Goal: Task Accomplishment & Management: Manage account settings

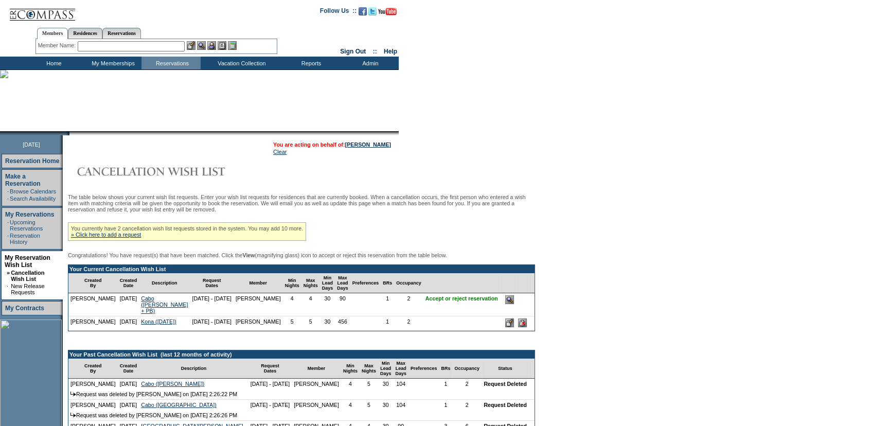
click at [686, 242] on form "Follow Us ::" at bounding box center [445, 346] width 891 height 693
click at [575, 203] on form "Follow Us ::" at bounding box center [445, 346] width 891 height 693
click at [544, 183] on form "Follow Us ::" at bounding box center [445, 346] width 891 height 693
click at [511, 304] on input "image" at bounding box center [509, 299] width 9 height 9
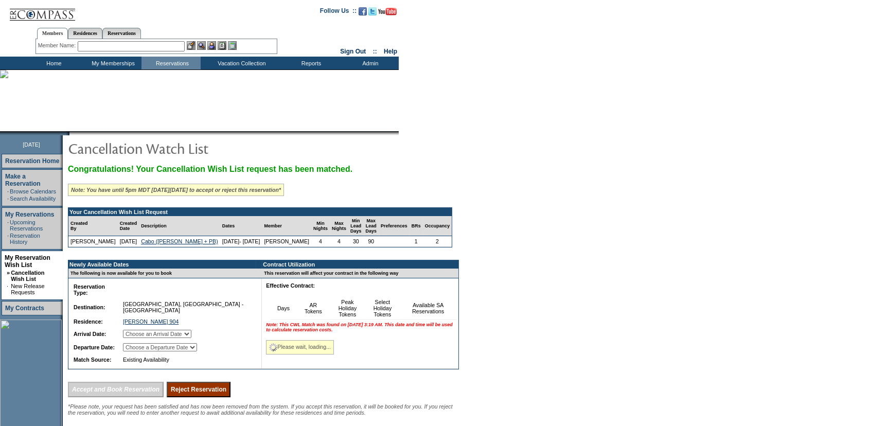
click at [653, 217] on form "Follow Us ::" at bounding box center [445, 278] width 891 height 557
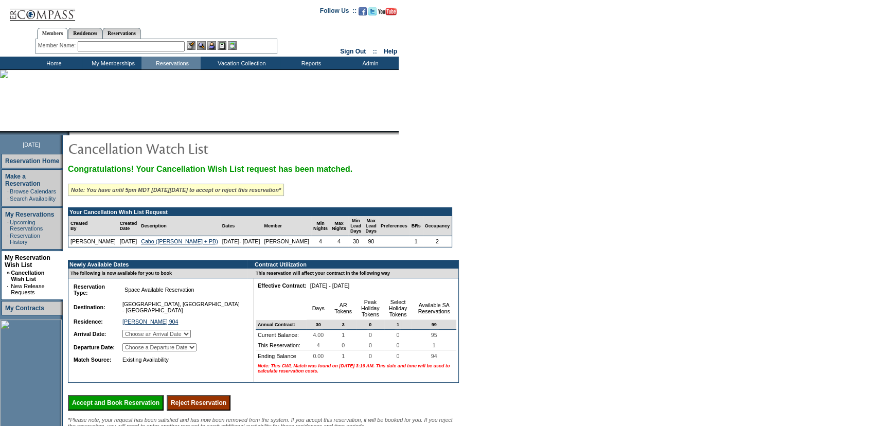
drag, startPoint x: 568, startPoint y: 268, endPoint x: 358, endPoint y: 390, distance: 243.0
click at [566, 268] on form "Follow Us ::" at bounding box center [445, 278] width 891 height 557
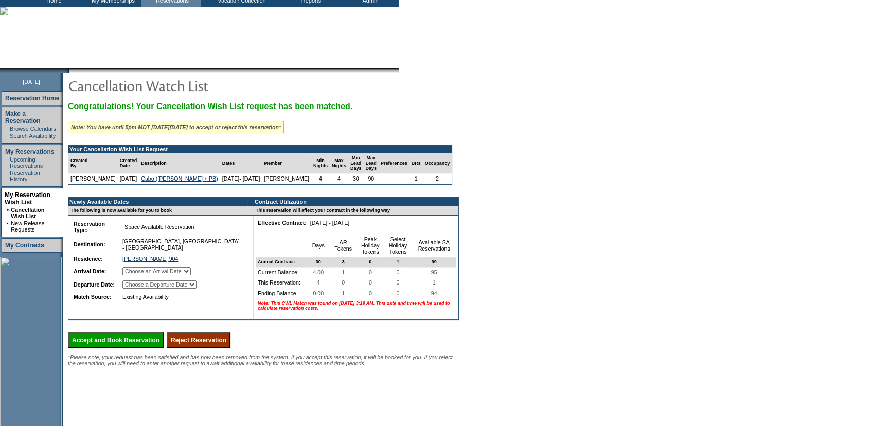
scroll to position [134, 0]
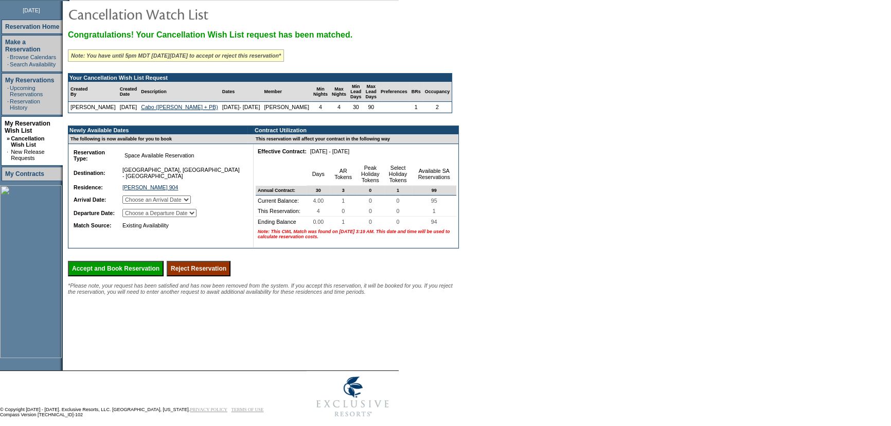
click at [231, 276] on input "Reject Reservation" at bounding box center [199, 268] width 64 height 15
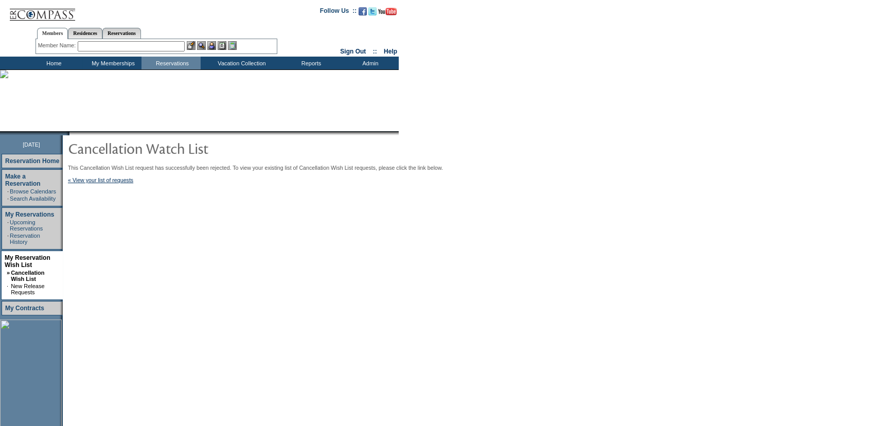
drag, startPoint x: 658, startPoint y: 209, endPoint x: 257, endPoint y: 189, distance: 401.9
click at [658, 209] on form "Follow Us ::" at bounding box center [445, 278] width 891 height 557
click at [106, 183] on link "« View your list of requests" at bounding box center [100, 180] width 65 height 6
